Goal: Task Accomplishment & Management: Use online tool/utility

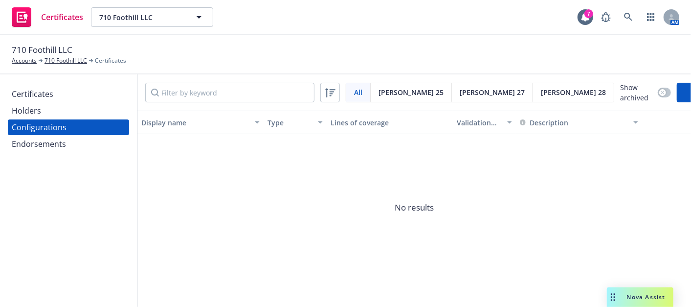
click at [351, 142] on span "No results" at bounding box center [414, 207] width 554 height 147
click at [330, 89] on icon at bounding box center [330, 92] width 10 height 9
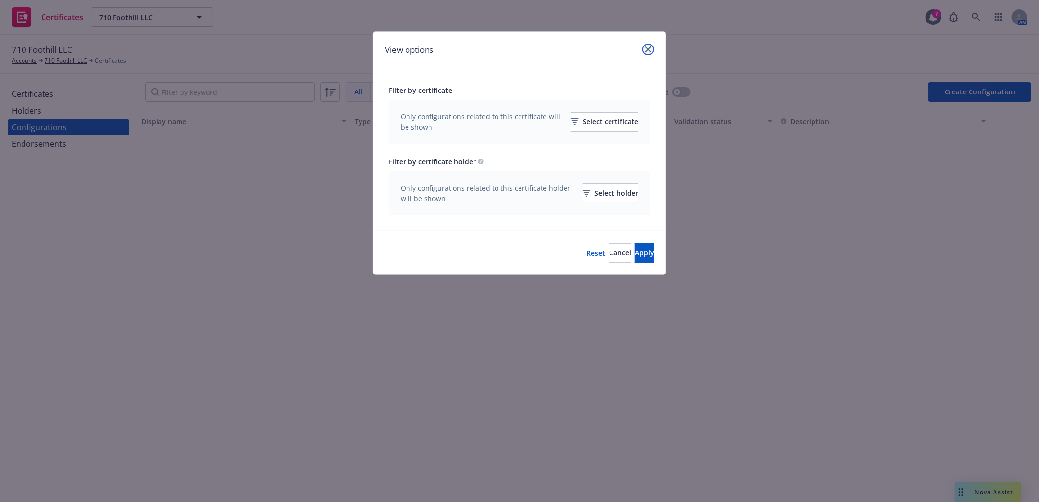
click at [644, 47] on link "close" at bounding box center [648, 50] width 12 height 12
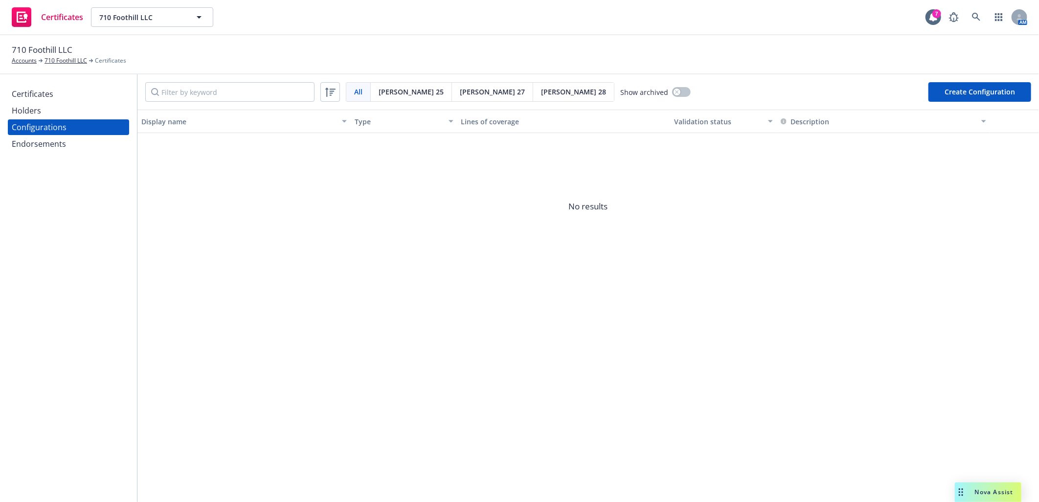
click at [691, 306] on span "Nova Assist" at bounding box center [994, 492] width 39 height 8
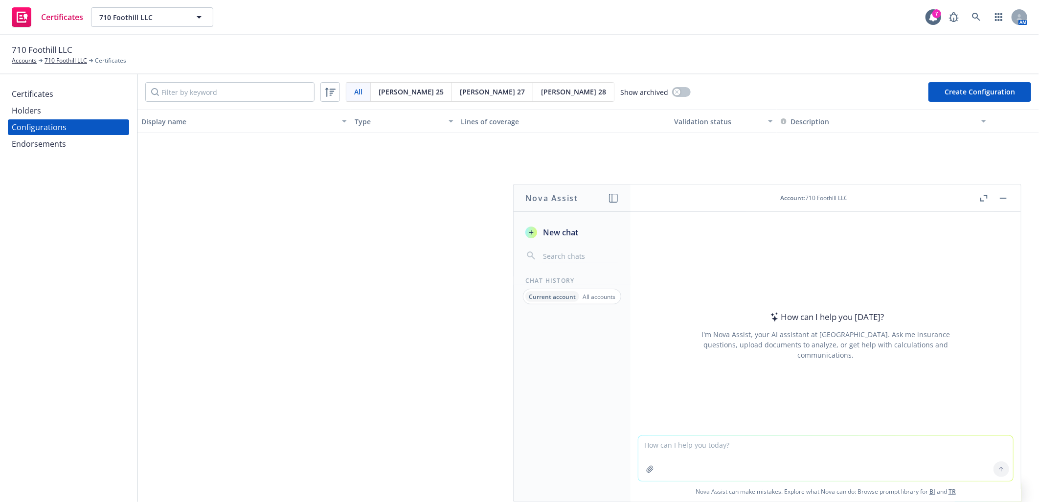
click at [646, 306] on icon "button" at bounding box center [650, 469] width 8 height 8
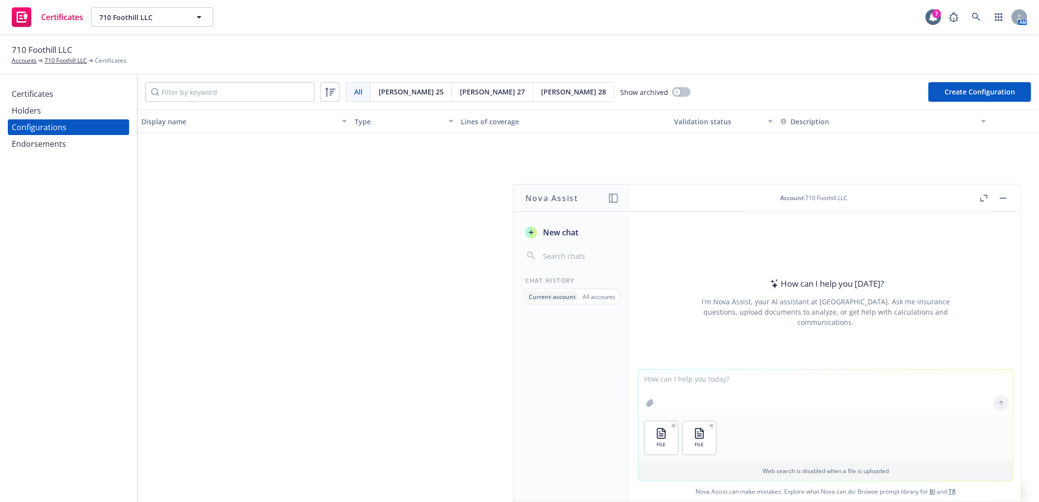
click at [649, 306] on textarea at bounding box center [825, 392] width 375 height 45
type textarea "Compare the 2 excel sheets to find the missing account name on Gablers accounts…"
